Goal: Check status: Check status

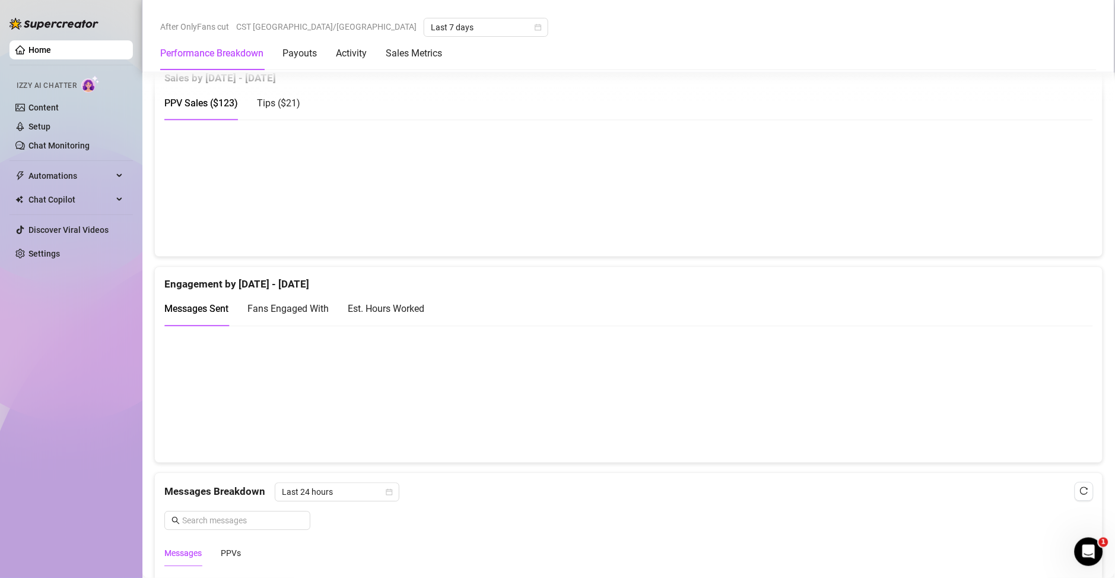
scroll to position [621, 0]
click at [418, 302] on div "Est. Hours Worked" at bounding box center [386, 309] width 77 height 15
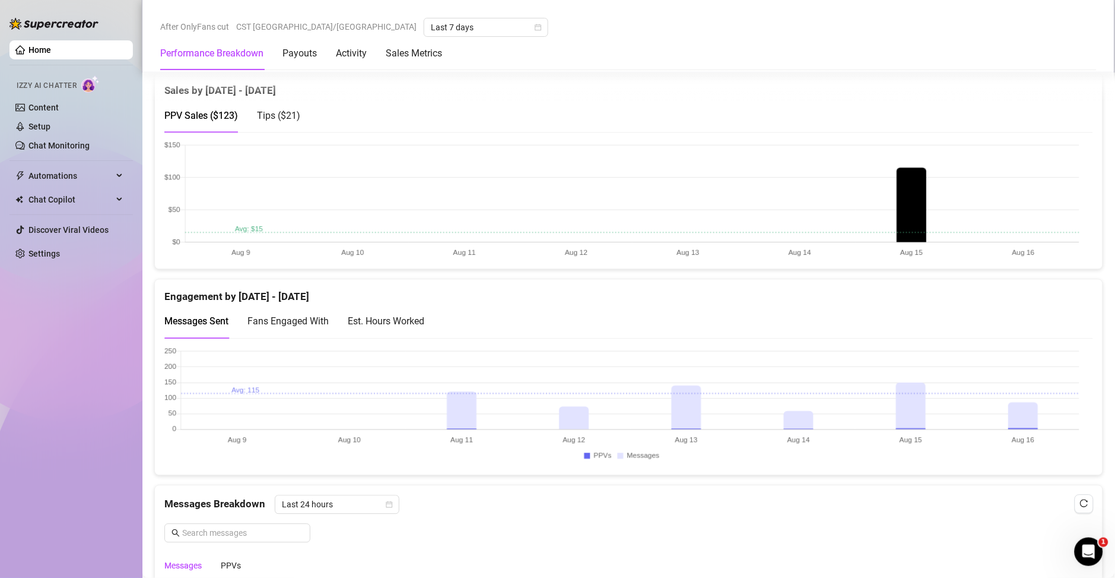
scroll to position [612, 0]
click at [421, 329] on div "Est. Hours Worked" at bounding box center [386, 319] width 77 height 34
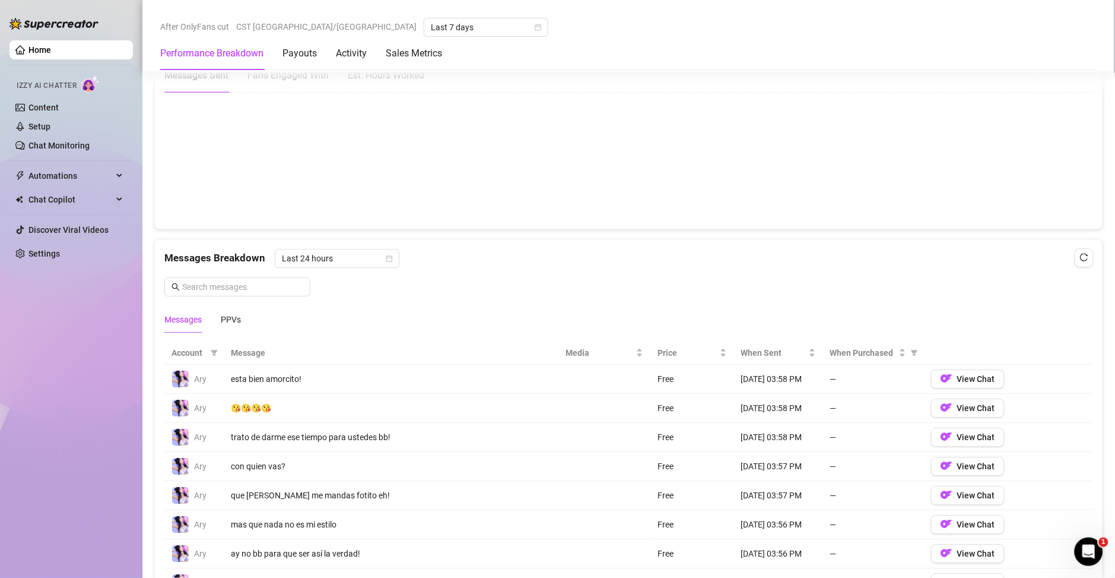
scroll to position [778, 0]
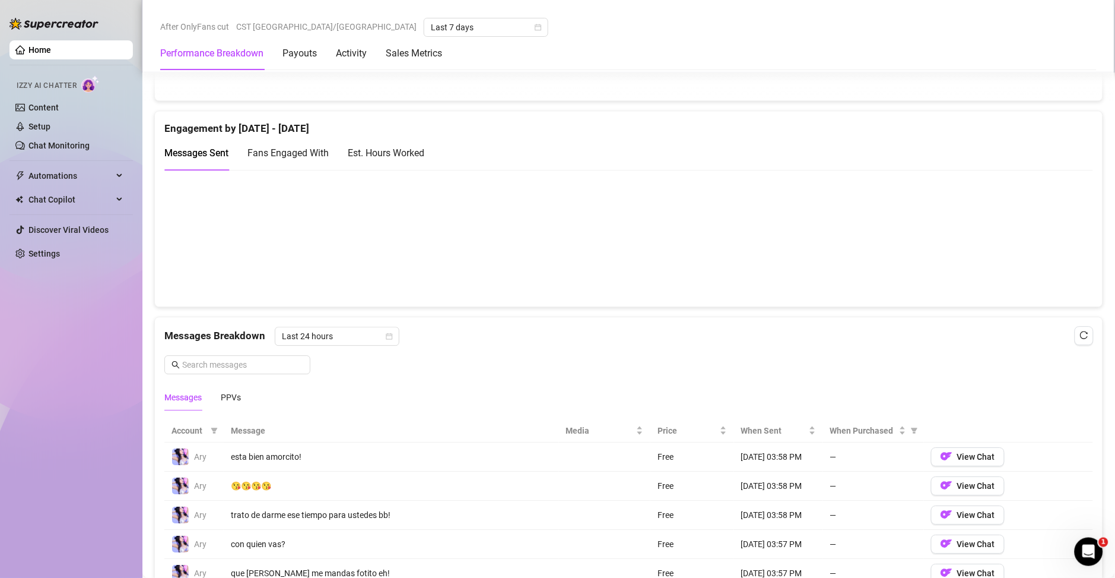
click at [405, 159] on div "Est. Hours Worked" at bounding box center [386, 152] width 77 height 15
